Goal: Check status: Check status

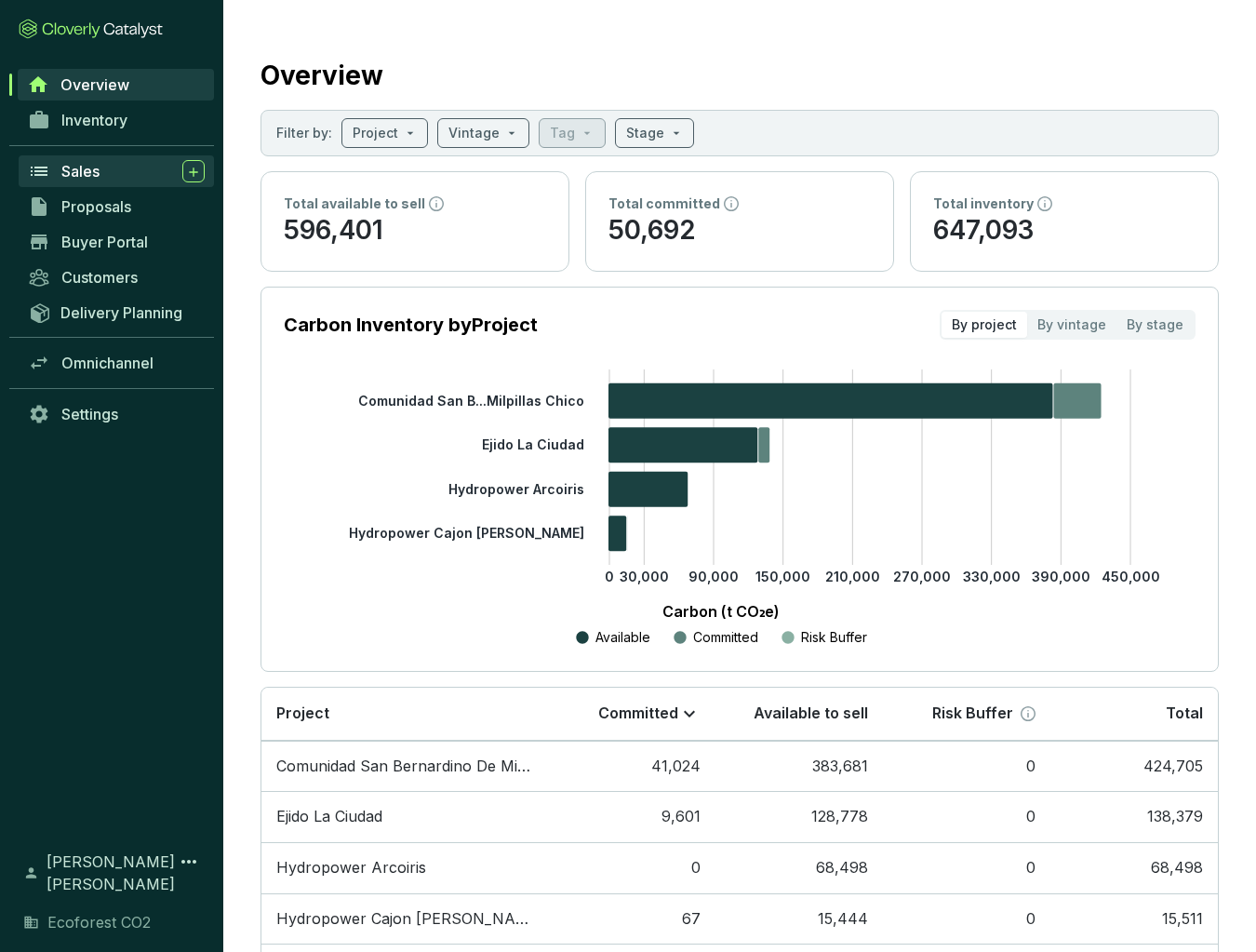
click at [106, 170] on div "Sales" at bounding box center [133, 171] width 144 height 23
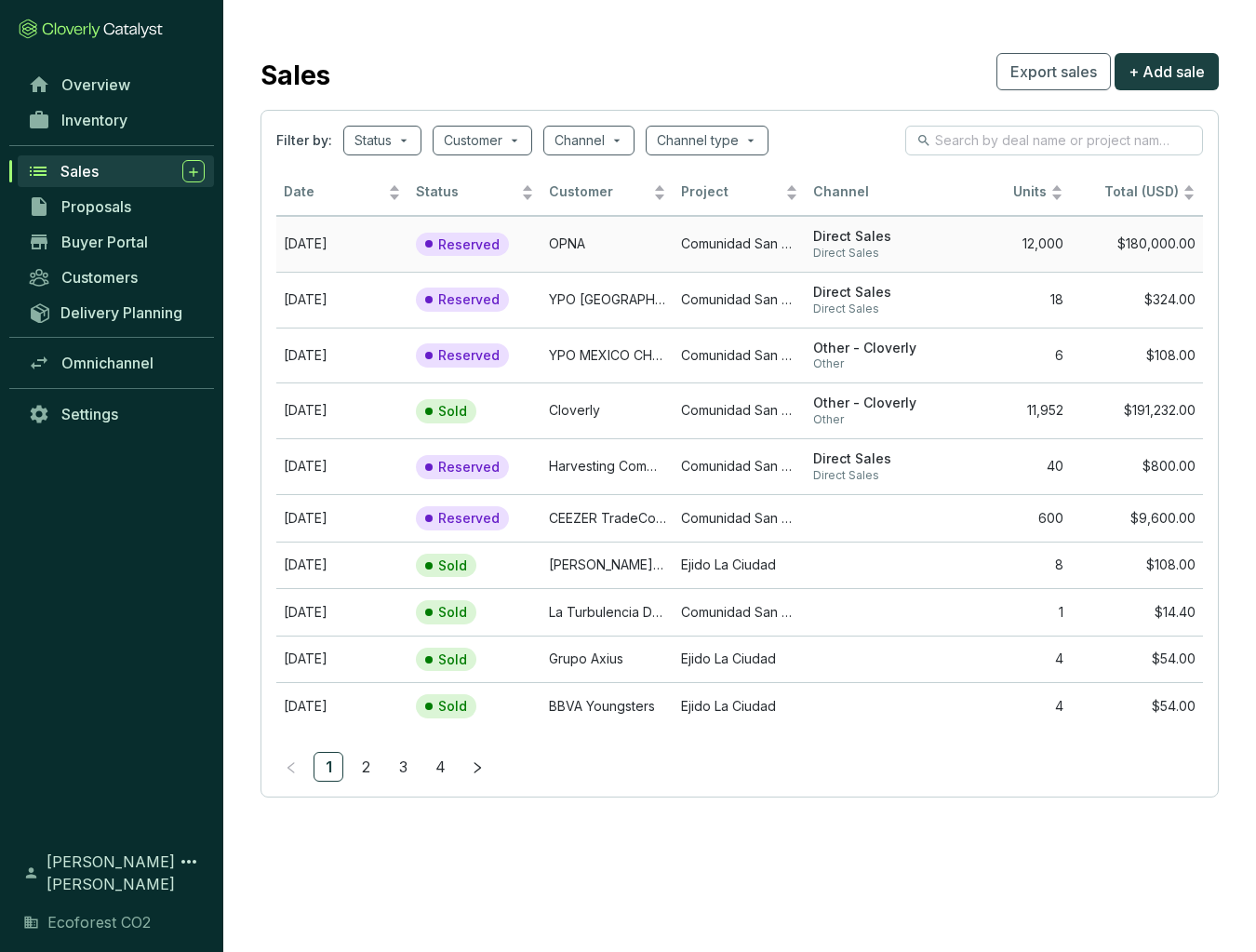
click at [764, 238] on td "Comunidad San Bernardino de Milpillas Chico" at bounding box center [739, 243] width 132 height 55
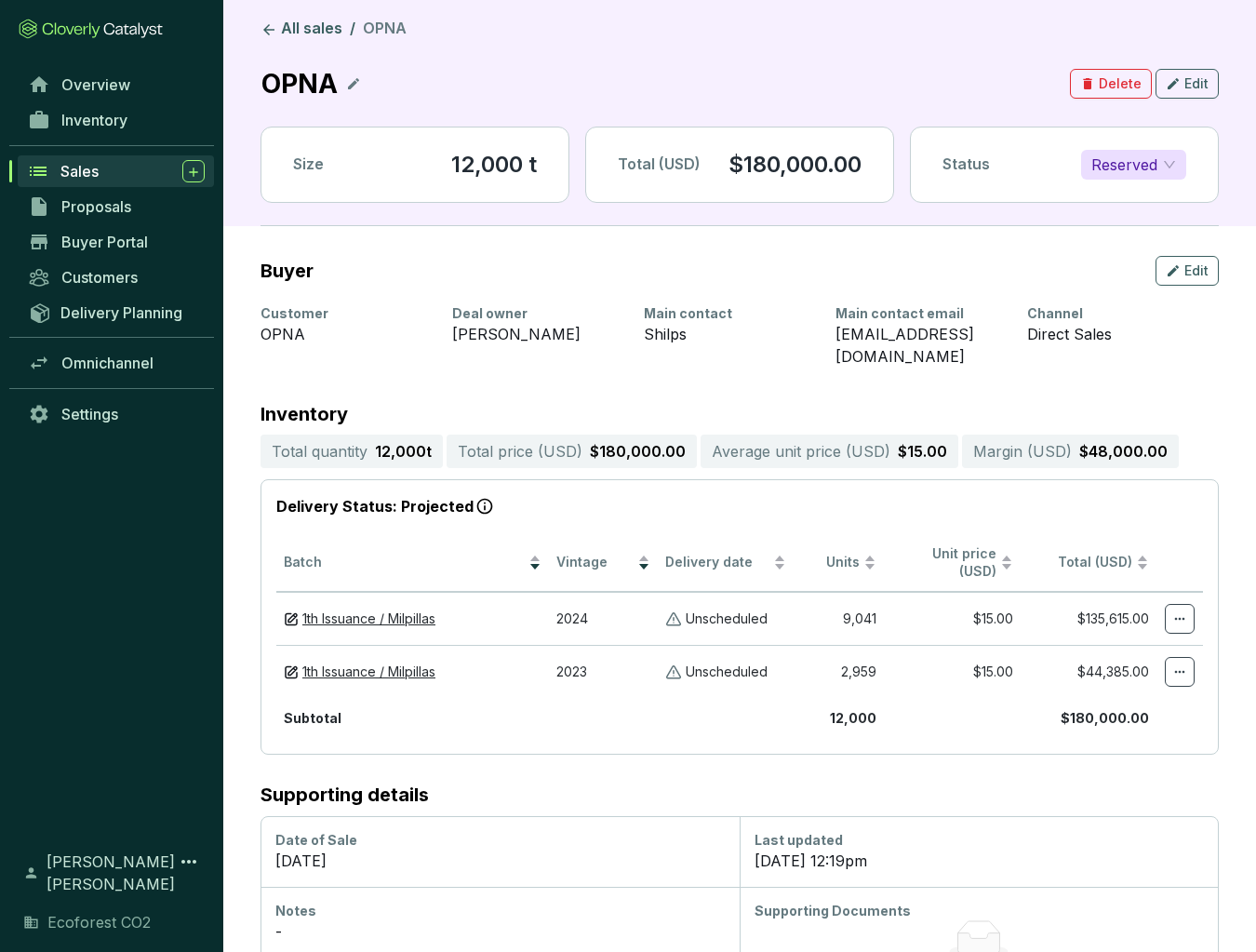
scroll to position [27, 0]
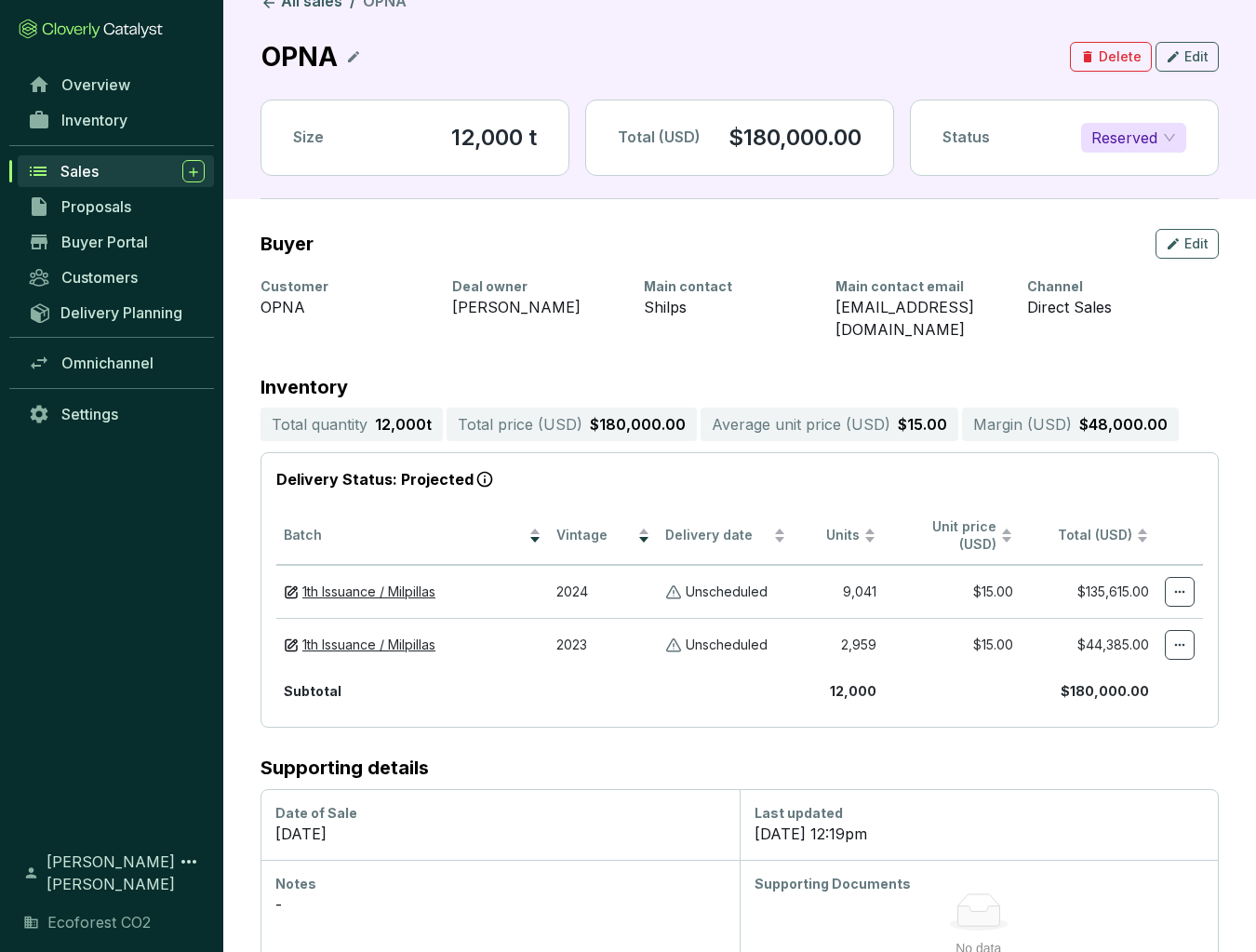
click at [87, 172] on span "Sales" at bounding box center [79, 171] width 39 height 19
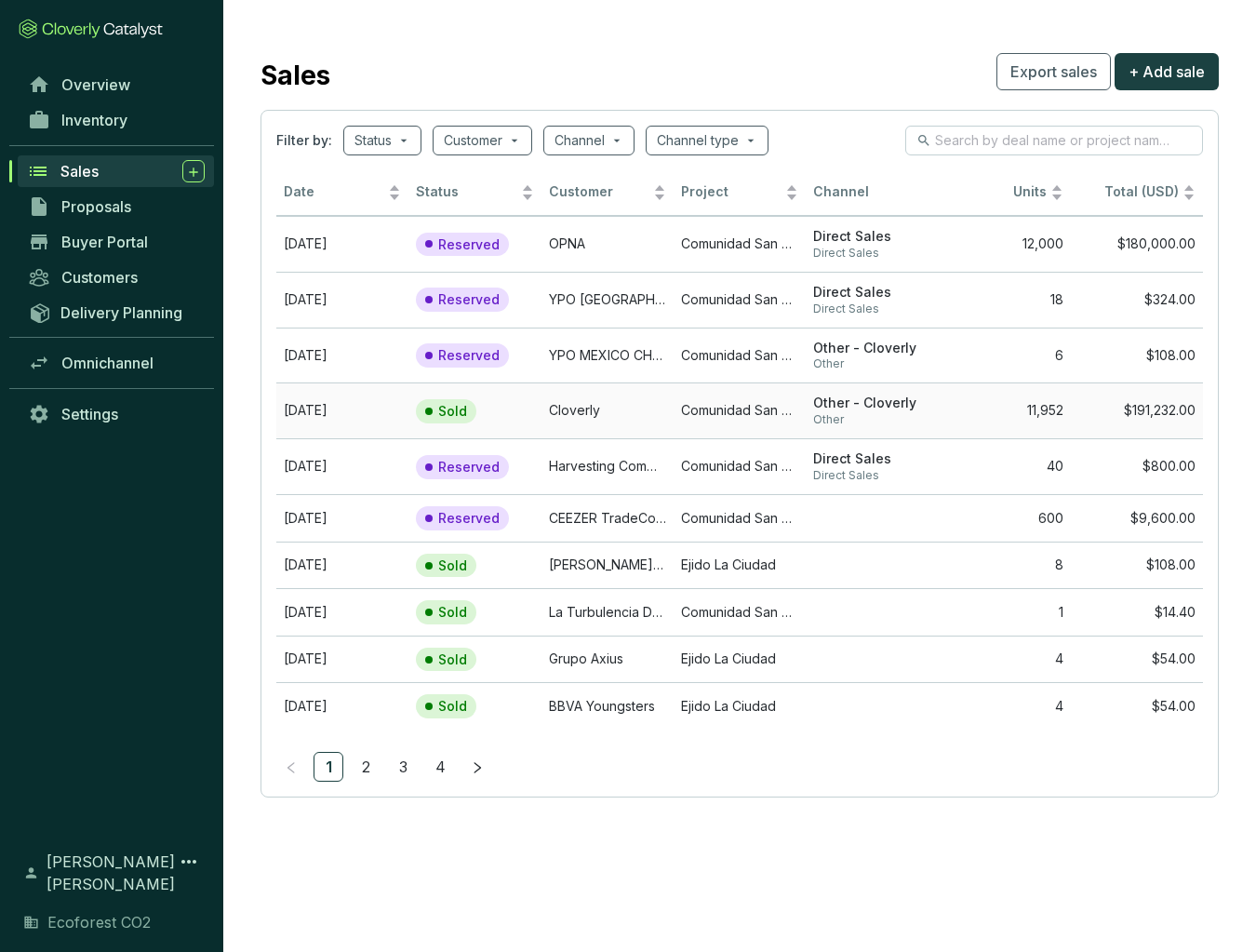
click at [600, 408] on td "Cloverly" at bounding box center [607, 410] width 132 height 55
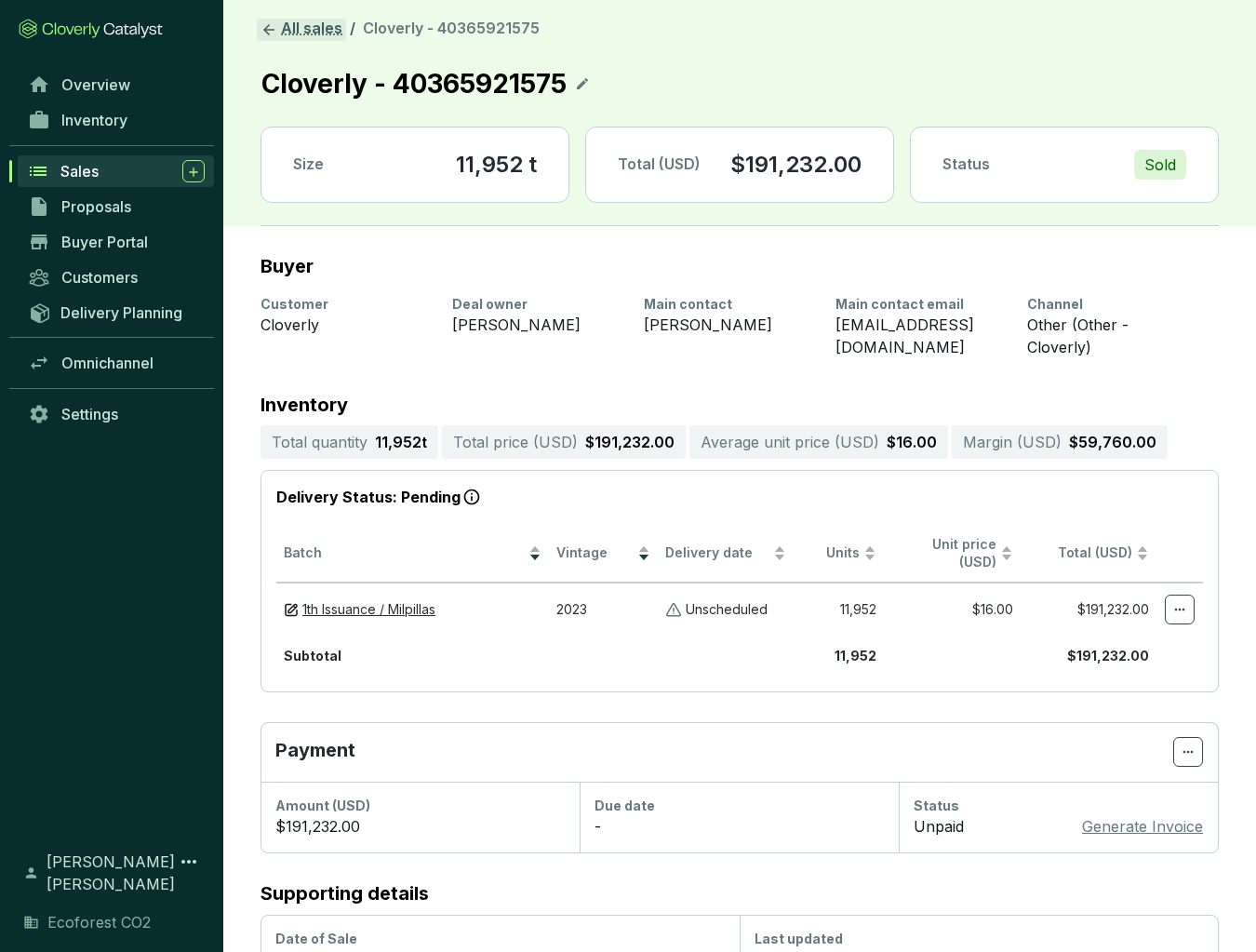
click at [286, 23] on link "All sales" at bounding box center [301, 30] width 89 height 23
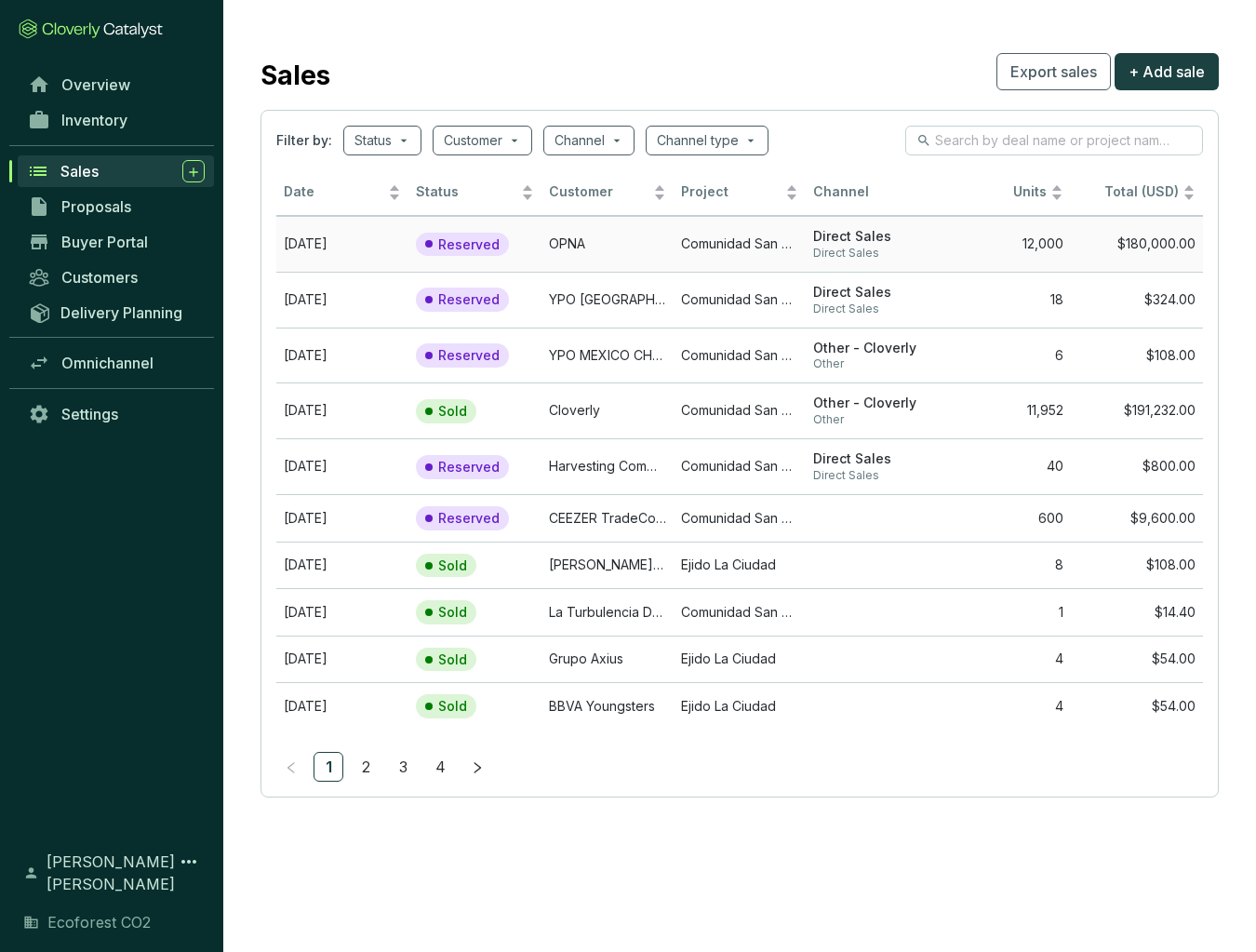
click at [781, 240] on td "Comunidad San Bernardino de Milpillas Chico" at bounding box center [739, 243] width 132 height 55
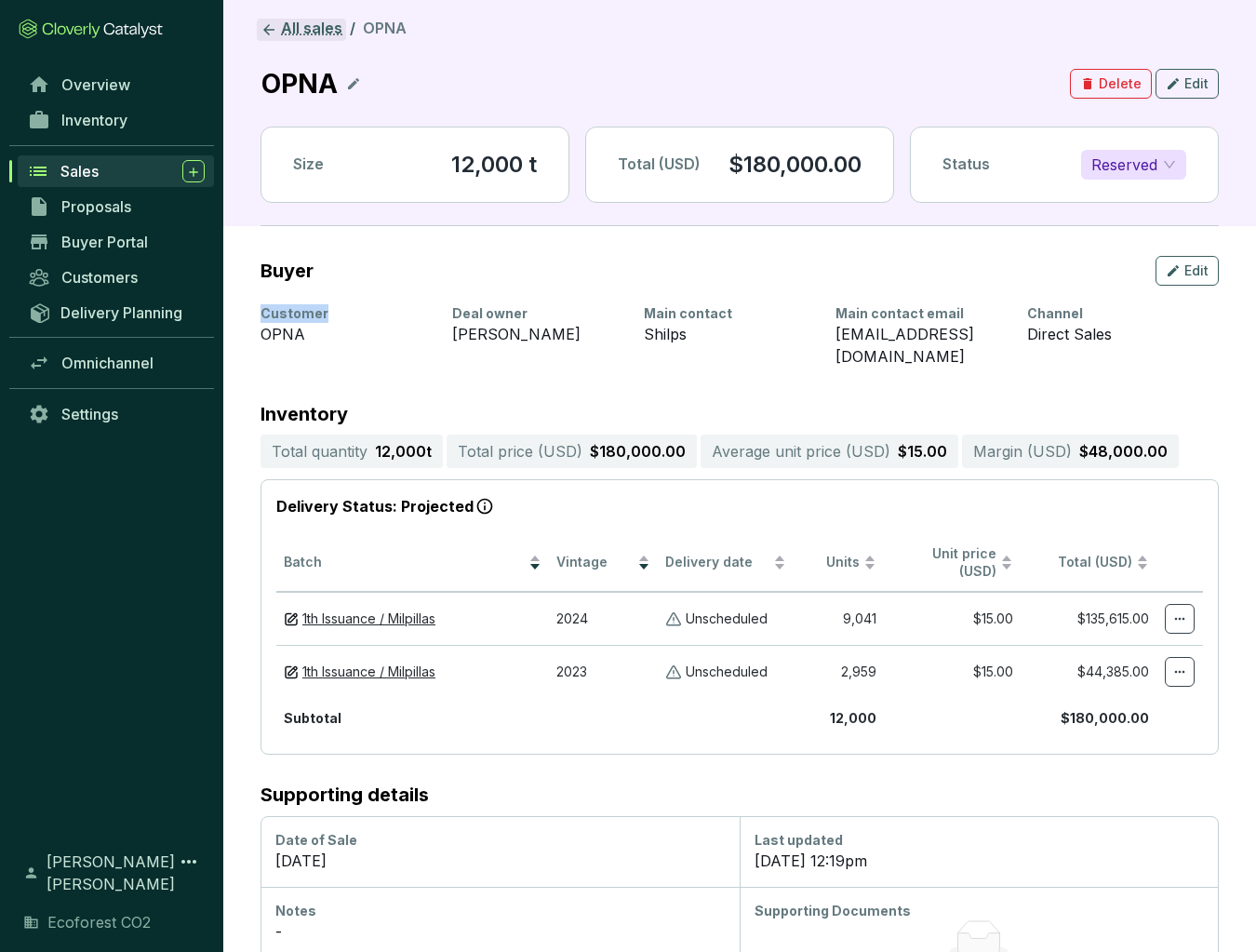
click at [292, 26] on link "All sales" at bounding box center [301, 30] width 89 height 23
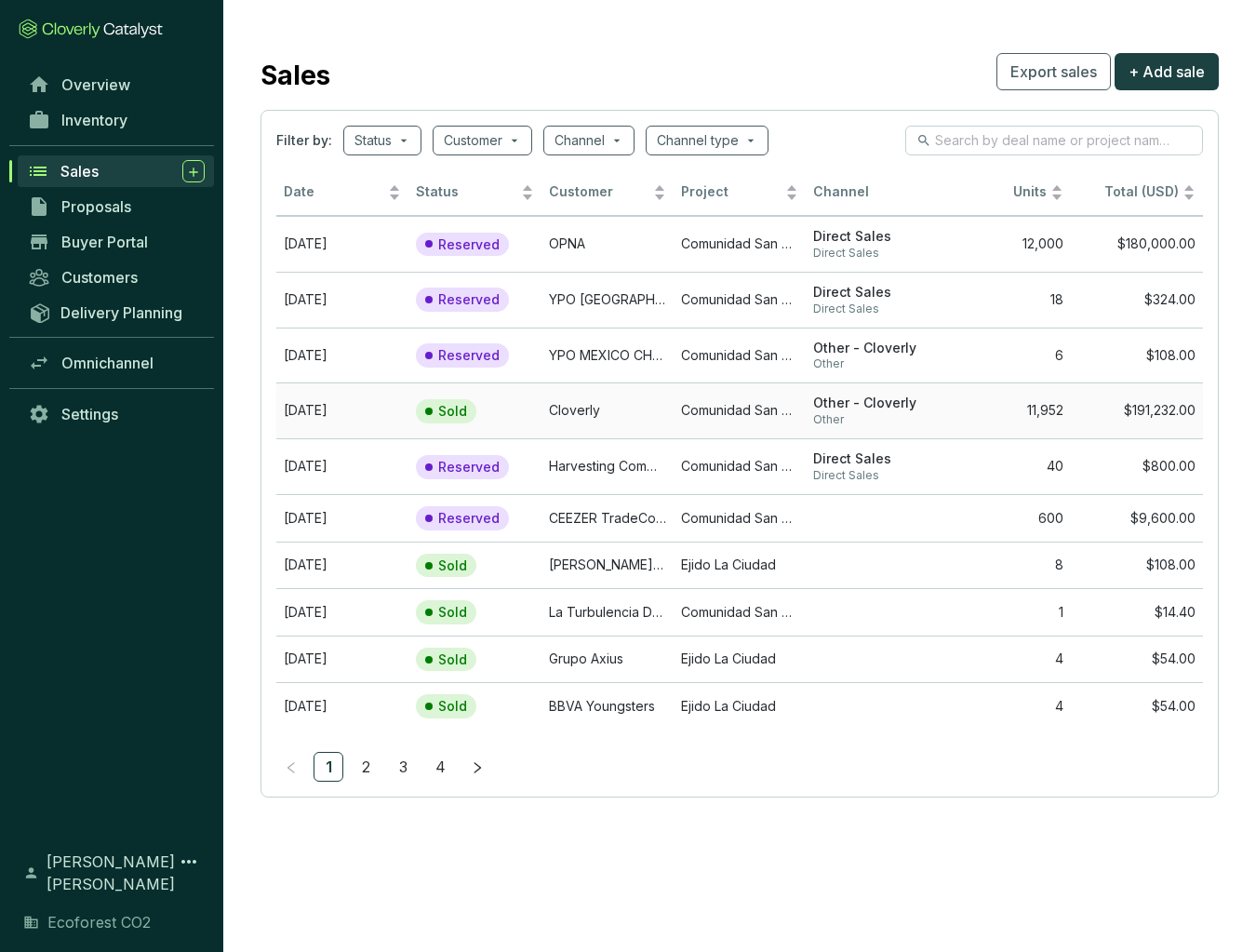
click at [651, 407] on td "Cloverly" at bounding box center [607, 410] width 132 height 55
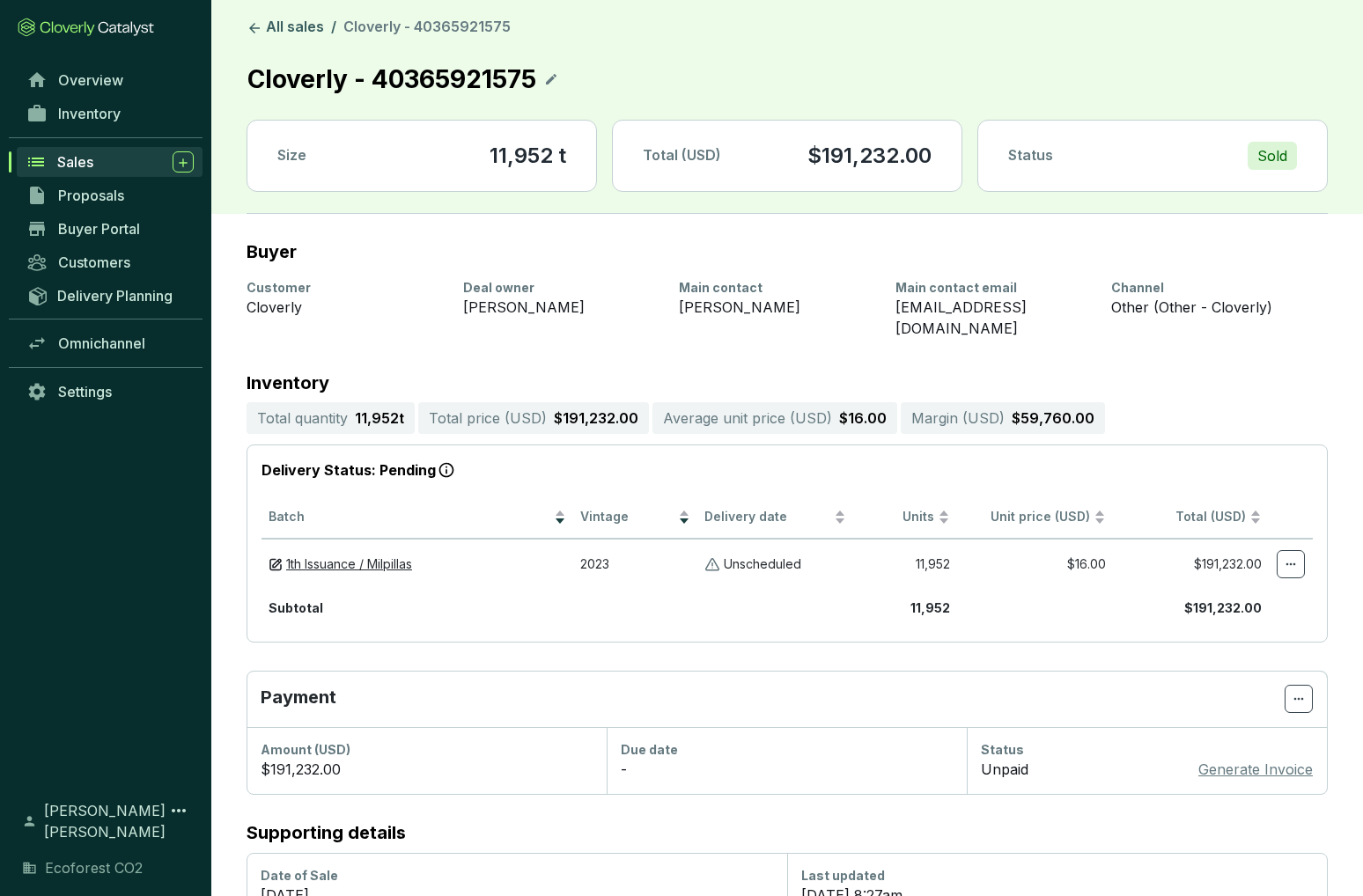
click at [82, 155] on span "Sales" at bounding box center [75, 162] width 37 height 18
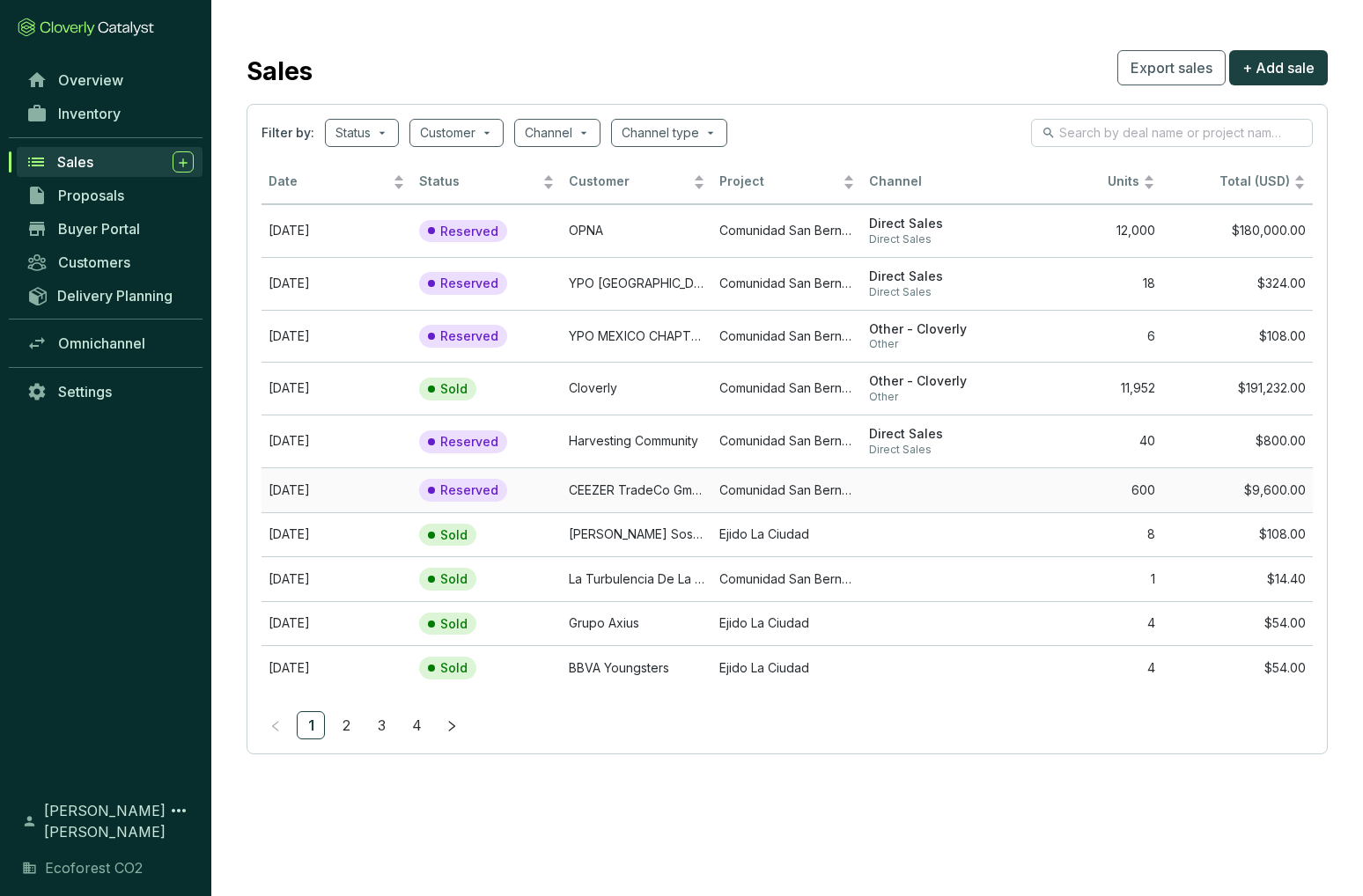
click at [684, 492] on td "CEEZER TradeCo GmbH" at bounding box center [637, 490] width 151 height 45
